Goal: Information Seeking & Learning: Learn about a topic

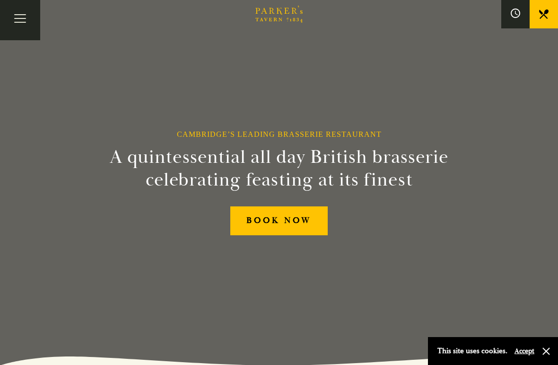
click at [19, 26] on button "Toggle navigation" at bounding box center [20, 20] width 40 height 40
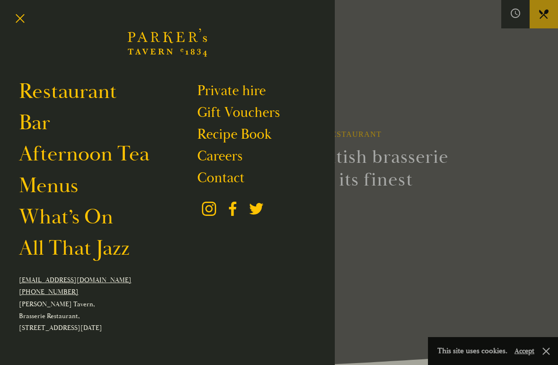
click at [42, 179] on link "Menus" at bounding box center [48, 186] width 59 height 26
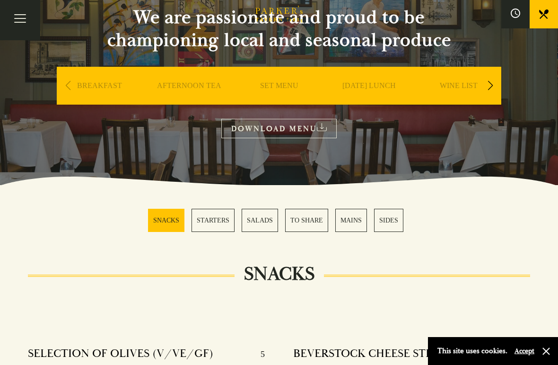
scroll to position [98, 0]
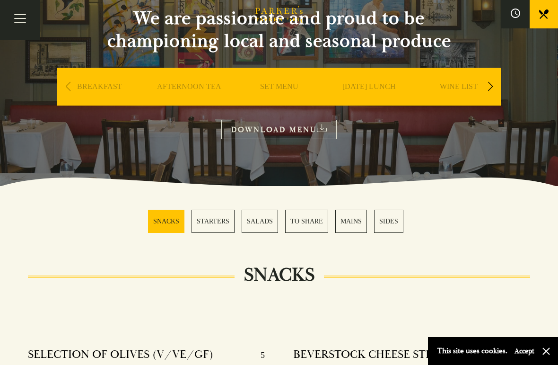
click at [246, 136] on link "DOWNLOAD MENU" at bounding box center [278, 129] width 115 height 19
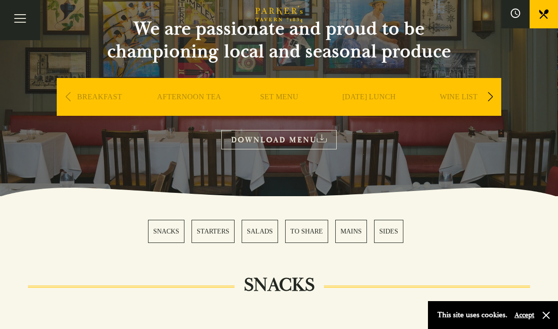
scroll to position [93, 0]
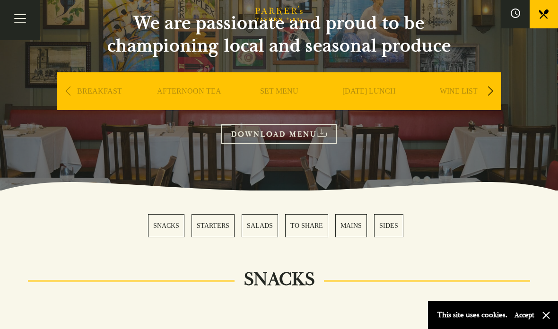
click at [492, 94] on div "Next slide" at bounding box center [490, 91] width 13 height 21
click at [279, 92] on link "SUNDAY LUNCH" at bounding box center [279, 106] width 53 height 38
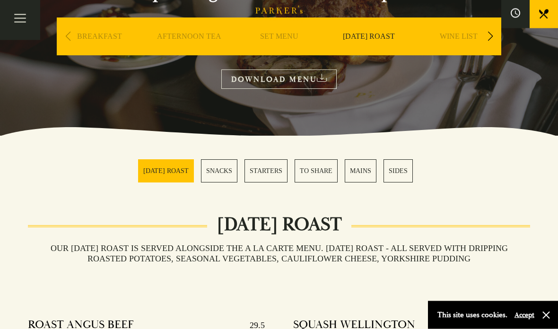
click at [246, 84] on link "DOWNLOAD MENU" at bounding box center [278, 79] width 115 height 19
click at [195, 37] on link "AFTERNOON TEA" at bounding box center [189, 51] width 64 height 38
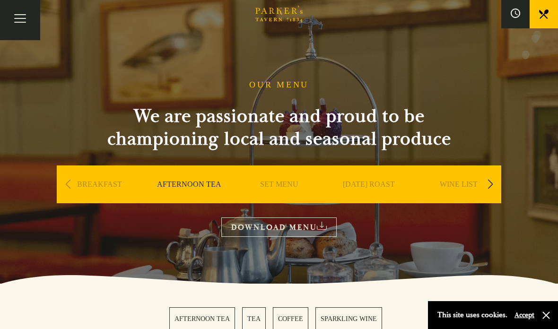
click at [300, 229] on link "DOWNLOAD MENU" at bounding box center [278, 227] width 115 height 19
click at [97, 192] on link "BREAKFAST" at bounding box center [99, 199] width 45 height 38
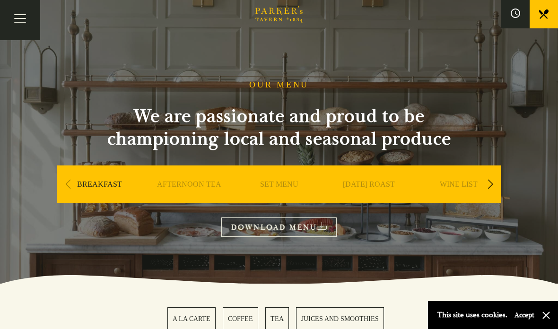
click at [260, 225] on link "DOWNLOAD MENU" at bounding box center [278, 227] width 115 height 19
click at [281, 191] on link "DESSERT" at bounding box center [279, 199] width 33 height 38
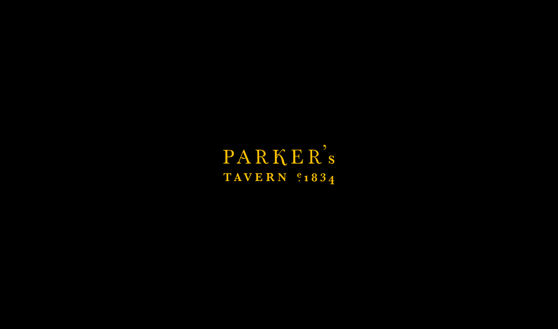
click at [273, 186] on link "DESSERT" at bounding box center [279, 199] width 33 height 38
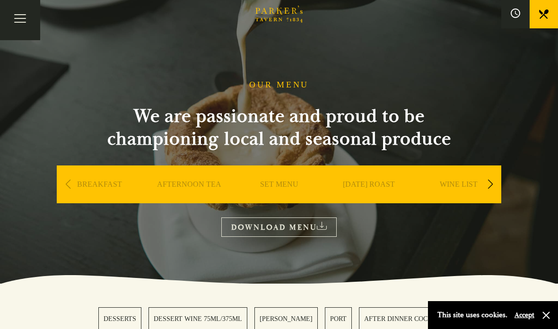
click at [282, 230] on link "DOWNLOAD MENU" at bounding box center [278, 227] width 115 height 19
